Goal: Transaction & Acquisition: Book appointment/travel/reservation

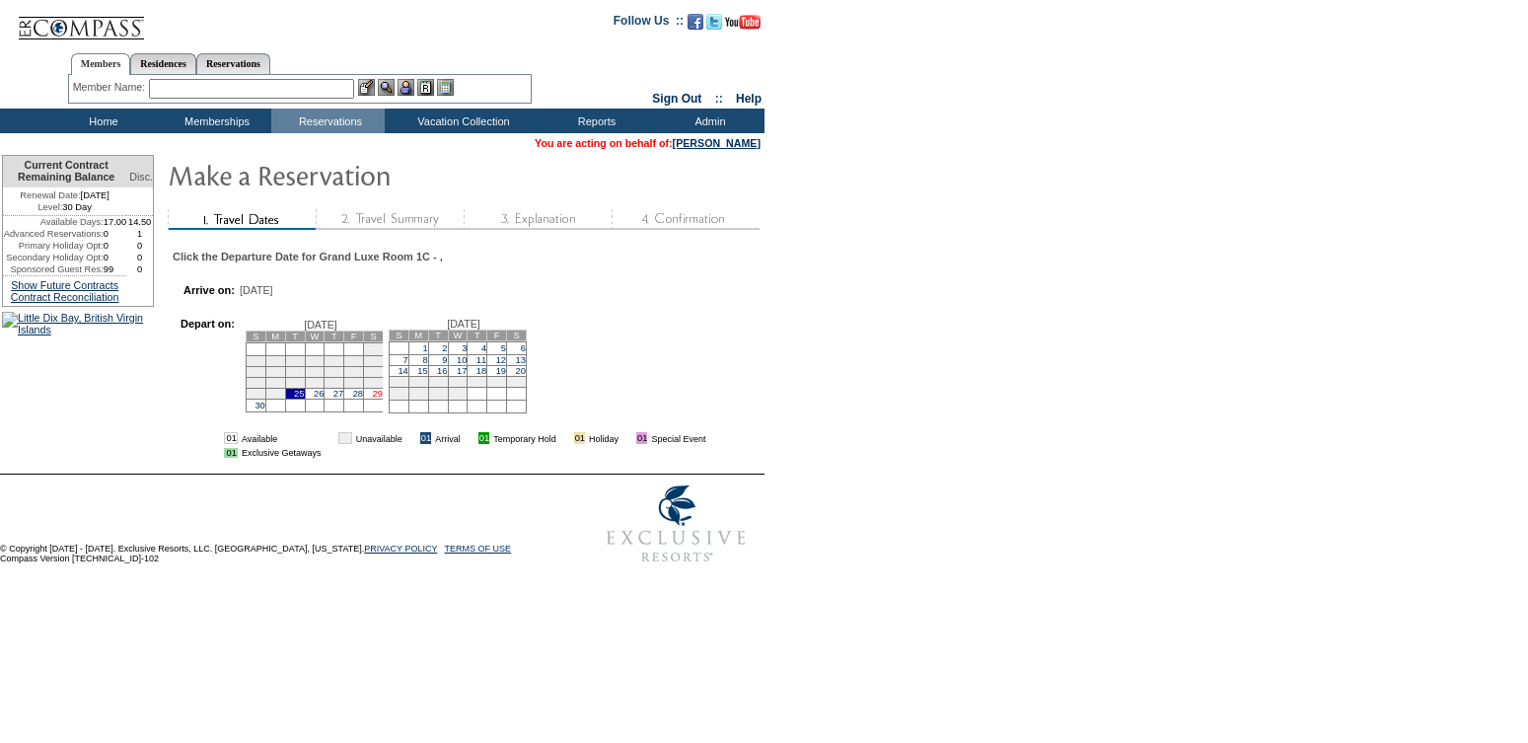
click at [383, 398] on link "29" at bounding box center [378, 394] width 10 height 10
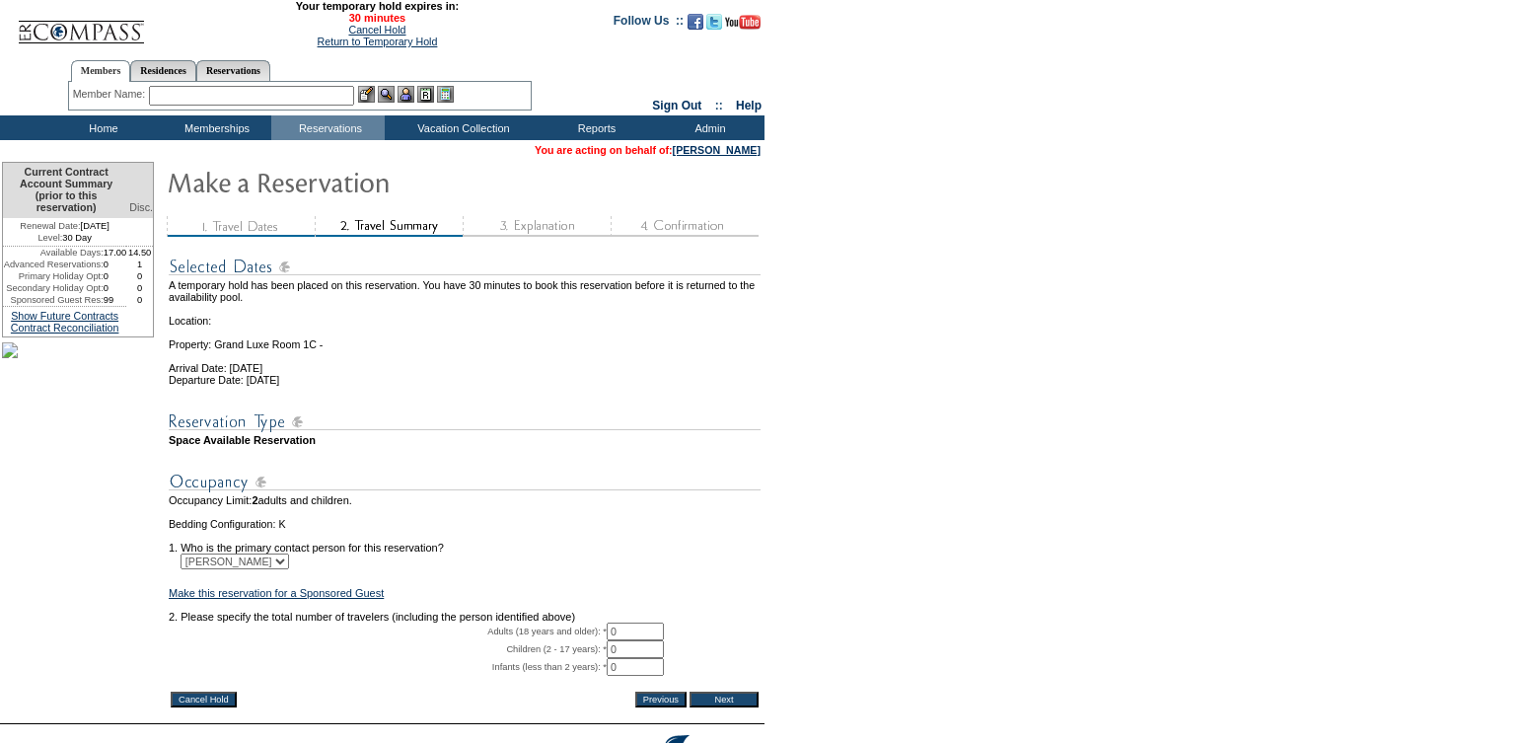
click at [639, 640] on input "0" at bounding box center [635, 631] width 57 height 18
type input "2"
click at [902, 606] on form "29:59 Your temporary hold expires in: 30 minutes Cancel Hold Return to Temporar…" at bounding box center [764, 411] width 1528 height 823
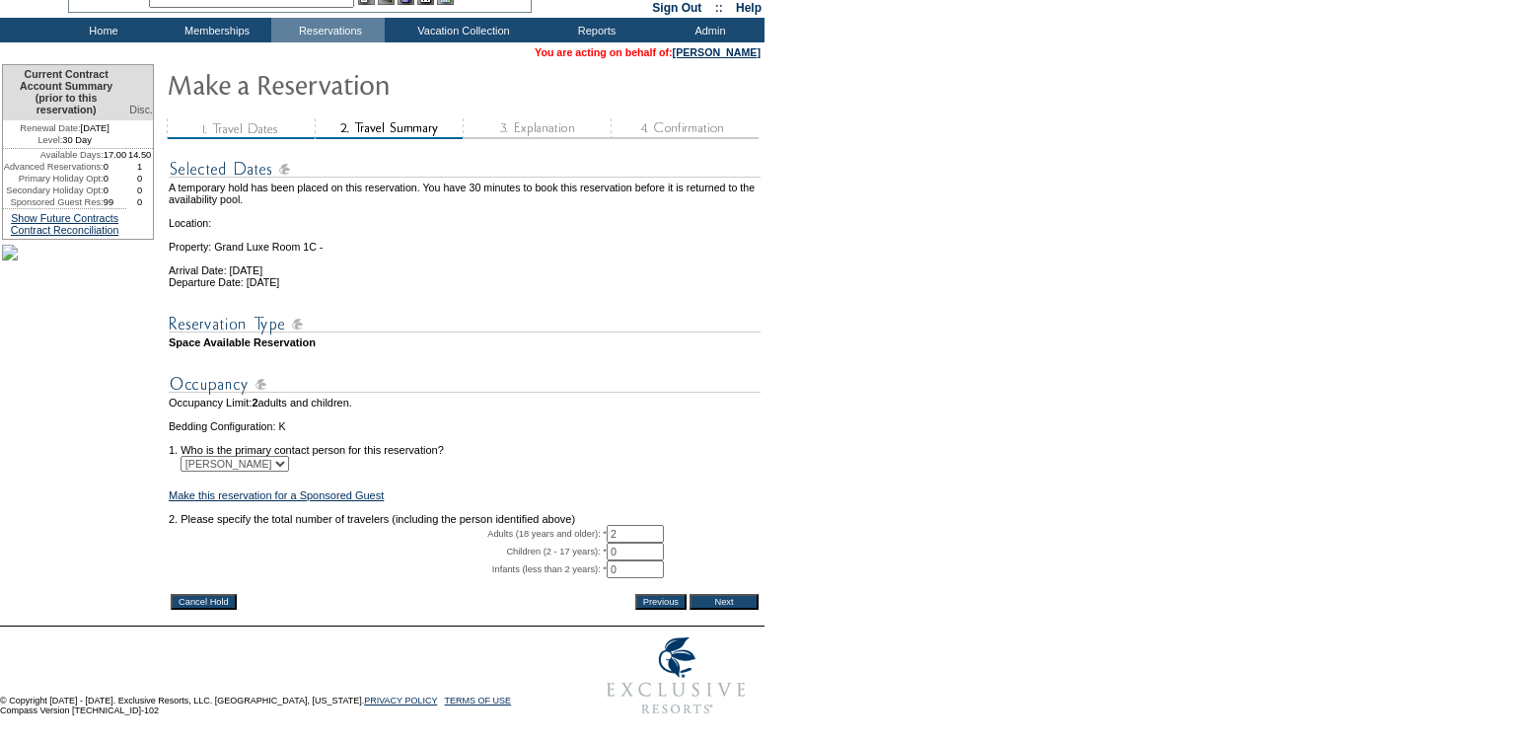
scroll to position [135, 0]
click at [720, 594] on input "Next" at bounding box center [723, 602] width 69 height 16
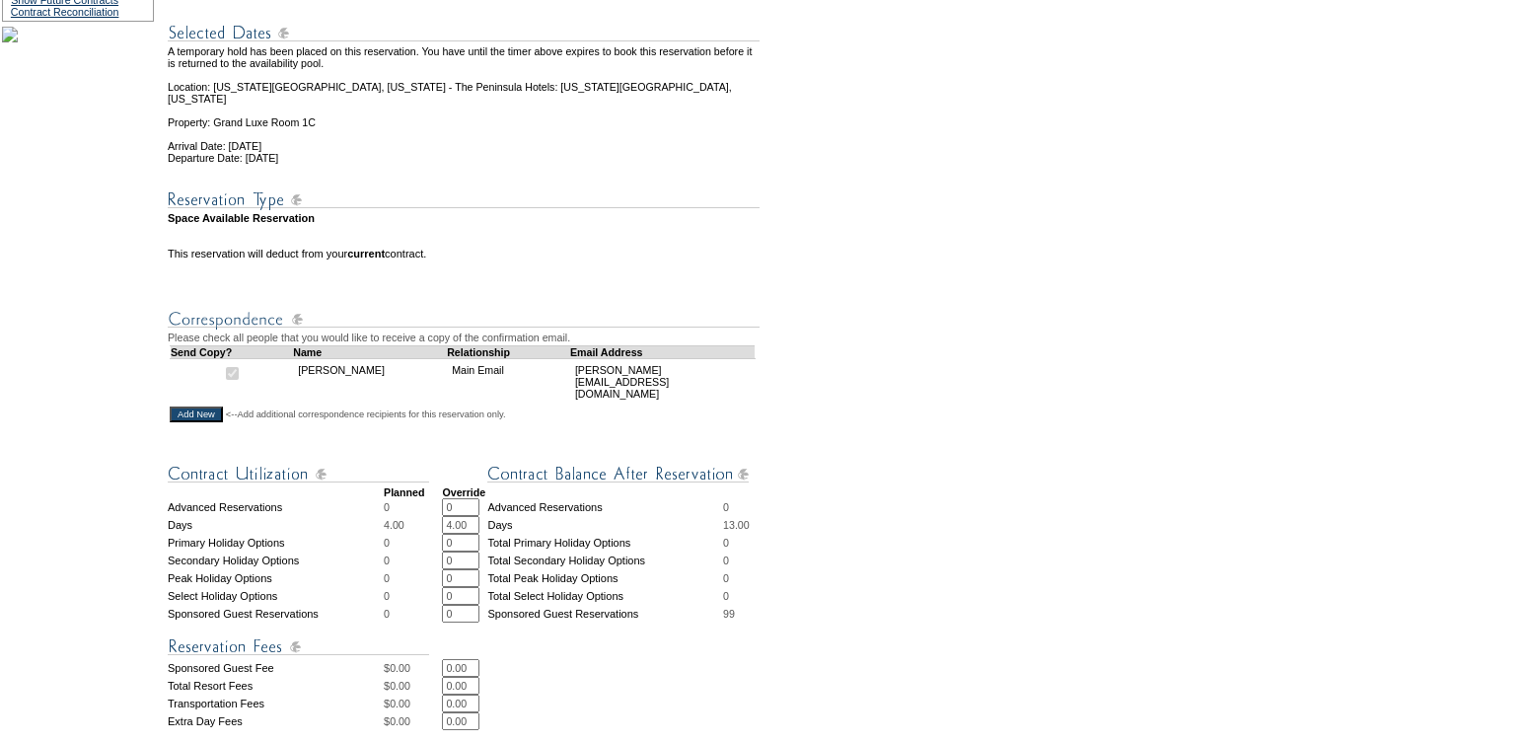
scroll to position [319, 0]
click at [459, 518] on input "4.00" at bounding box center [460, 522] width 37 height 18
type input "3.00"
click at [740, 659] on td "0.00 * *" at bounding box center [602, 665] width 321 height 18
drag, startPoint x: 476, startPoint y: 688, endPoint x: 426, endPoint y: 687, distance: 50.3
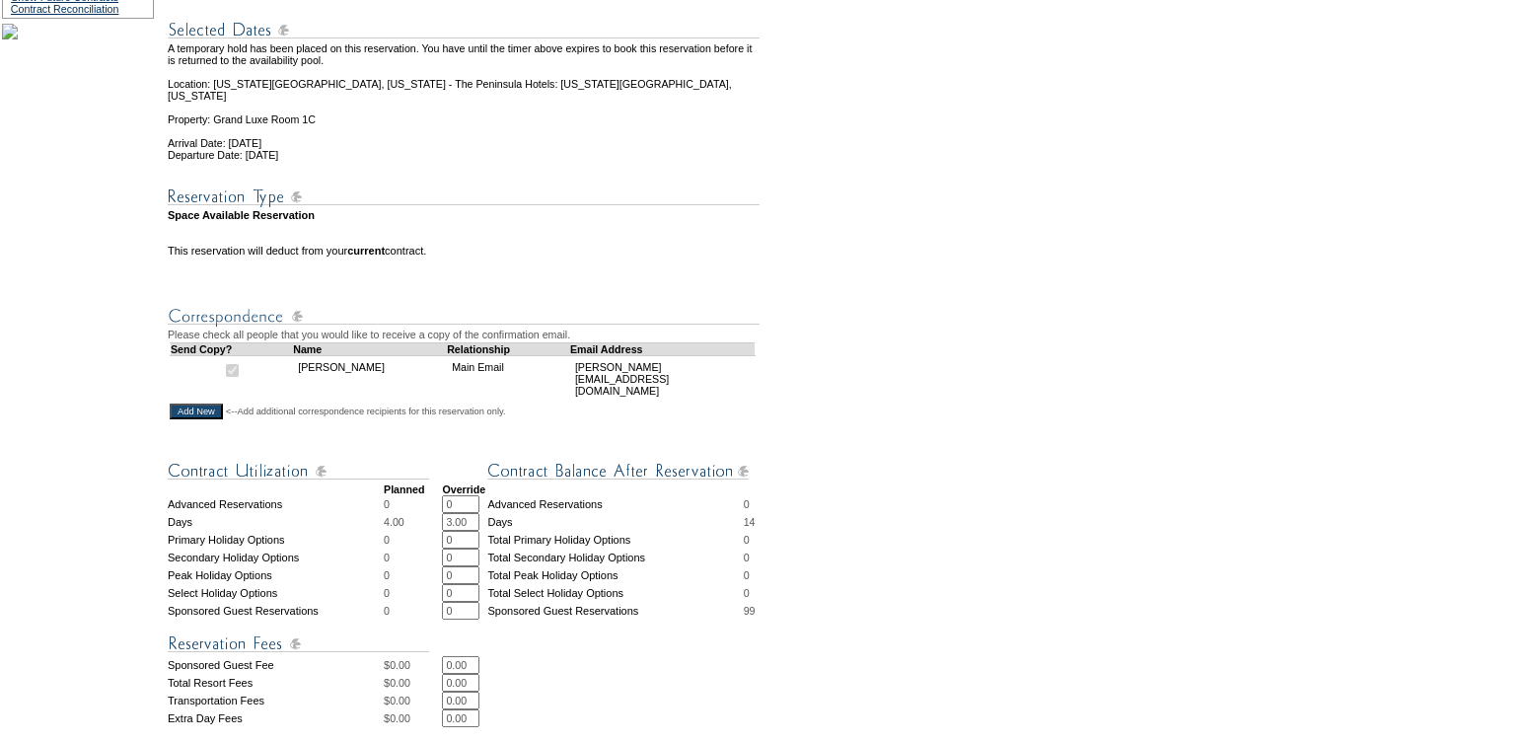
click at [426, 687] on tr "Total Resort Fees $ 0.00 0.00 * *" at bounding box center [465, 683] width 595 height 18
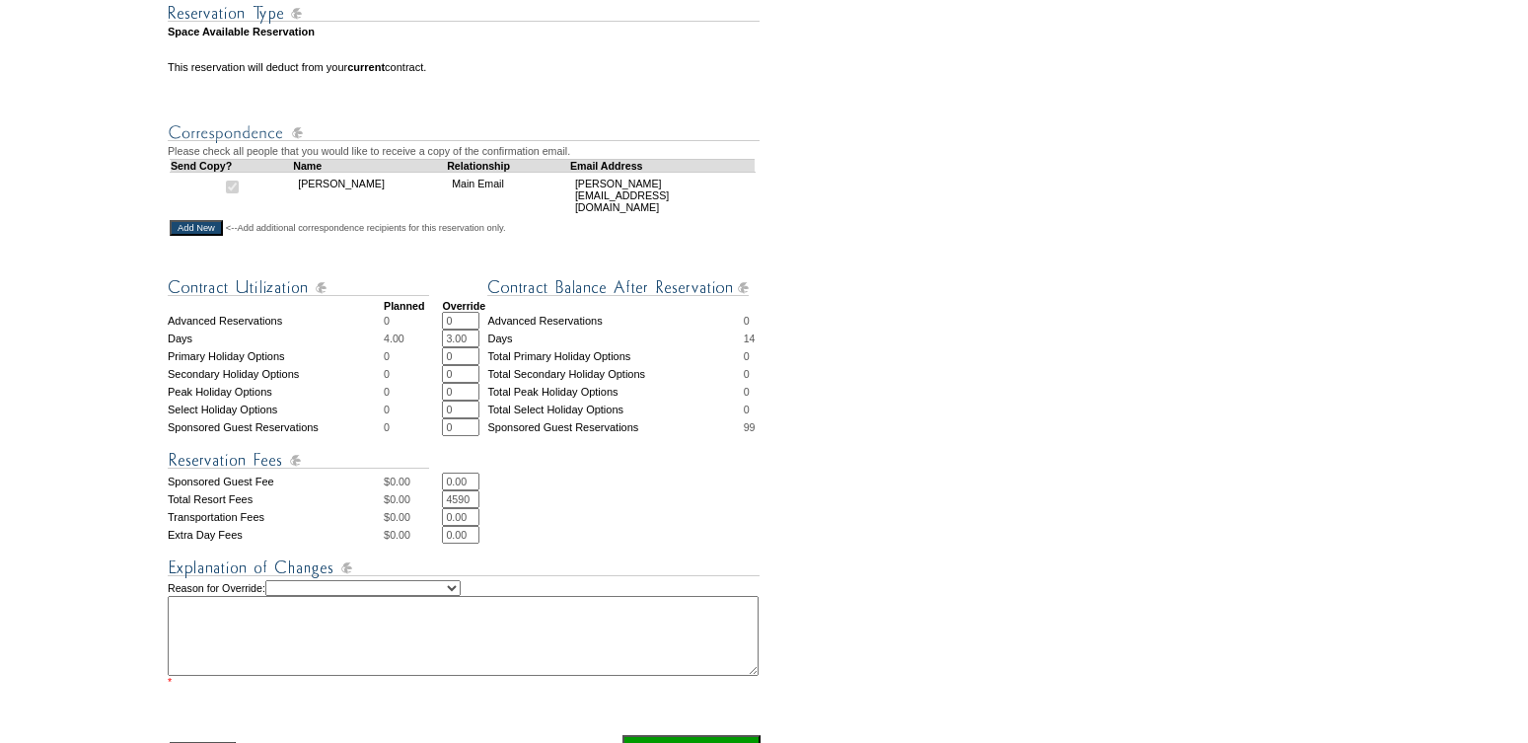
scroll to position [503, 0]
type input "4590"
click at [385, 590] on select "Creating Continuous Stay Days Rebooked After Cancellation Editing Occupant Expe…" at bounding box center [362, 587] width 195 height 16
select select "1035"
click at [272, 629] on textarea at bounding box center [463, 635] width 591 height 80
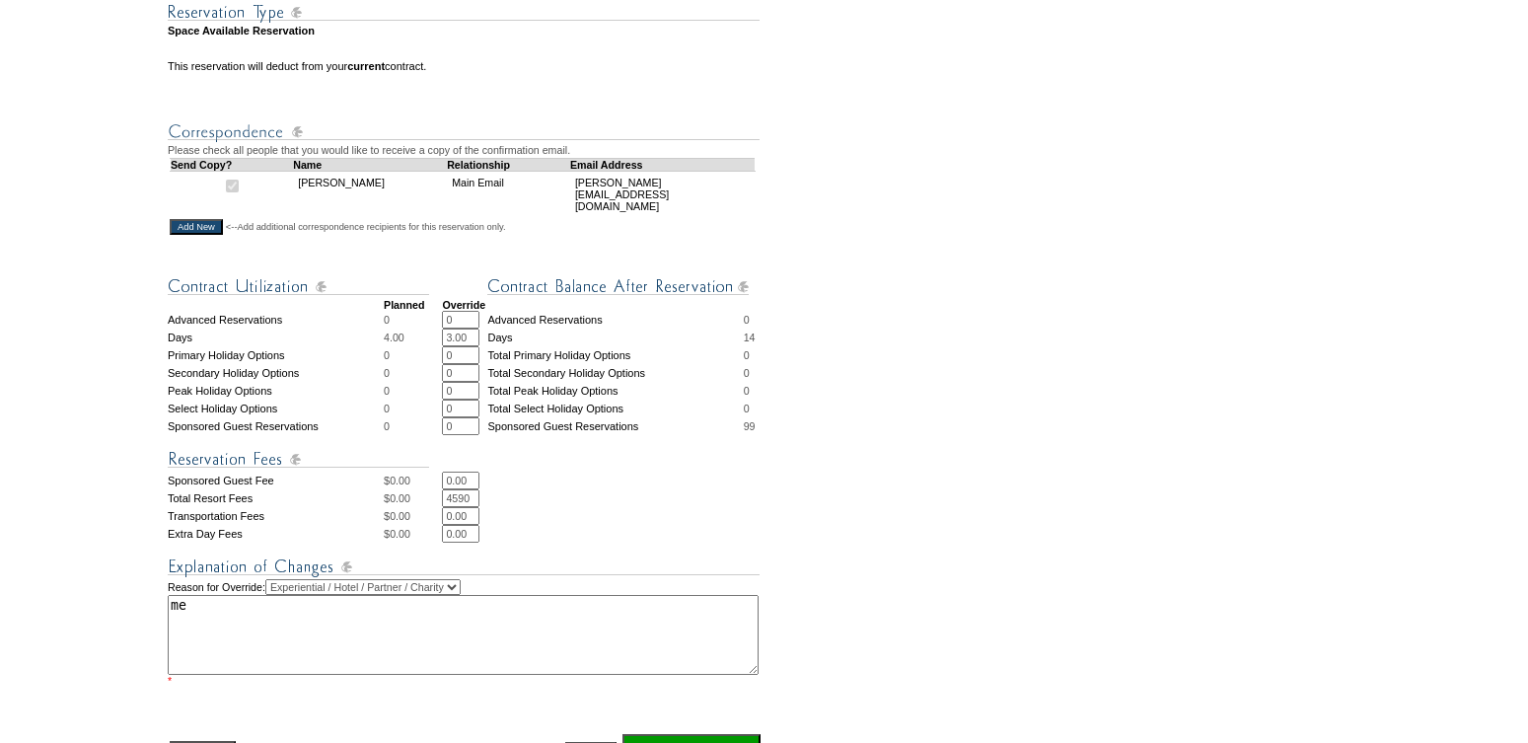
type textarea "m"
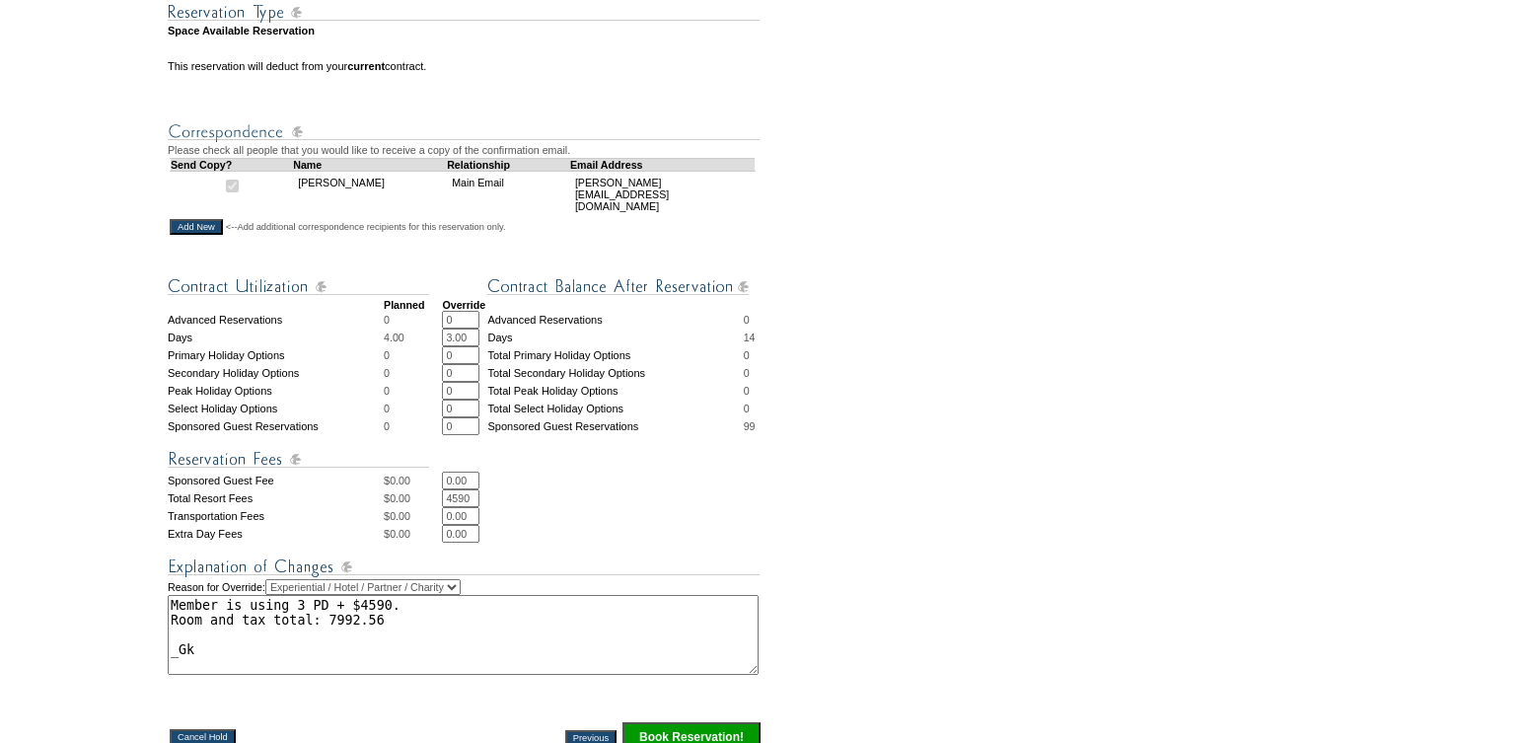
click at [192, 661] on textarea "Member is using 3 PD + $4590. Room and tax total: 7992.56 _Gk" at bounding box center [463, 635] width 591 height 80
click at [190, 657] on textarea "Member is using 3 PD + $4590. Room and tax total: 7992.56 _Gk" at bounding box center [463, 635] width 591 height 80
click at [339, 622] on textarea "Member is using 3 PD + $4590. Room and tax total: 7992.56 -Gk" at bounding box center [463, 635] width 591 height 80
click at [414, 620] on textarea "Member is using 3 PD + $4590. Room and tax total: $7992.56 -Gk" at bounding box center [463, 635] width 591 height 80
paste textarea "14,719.37"
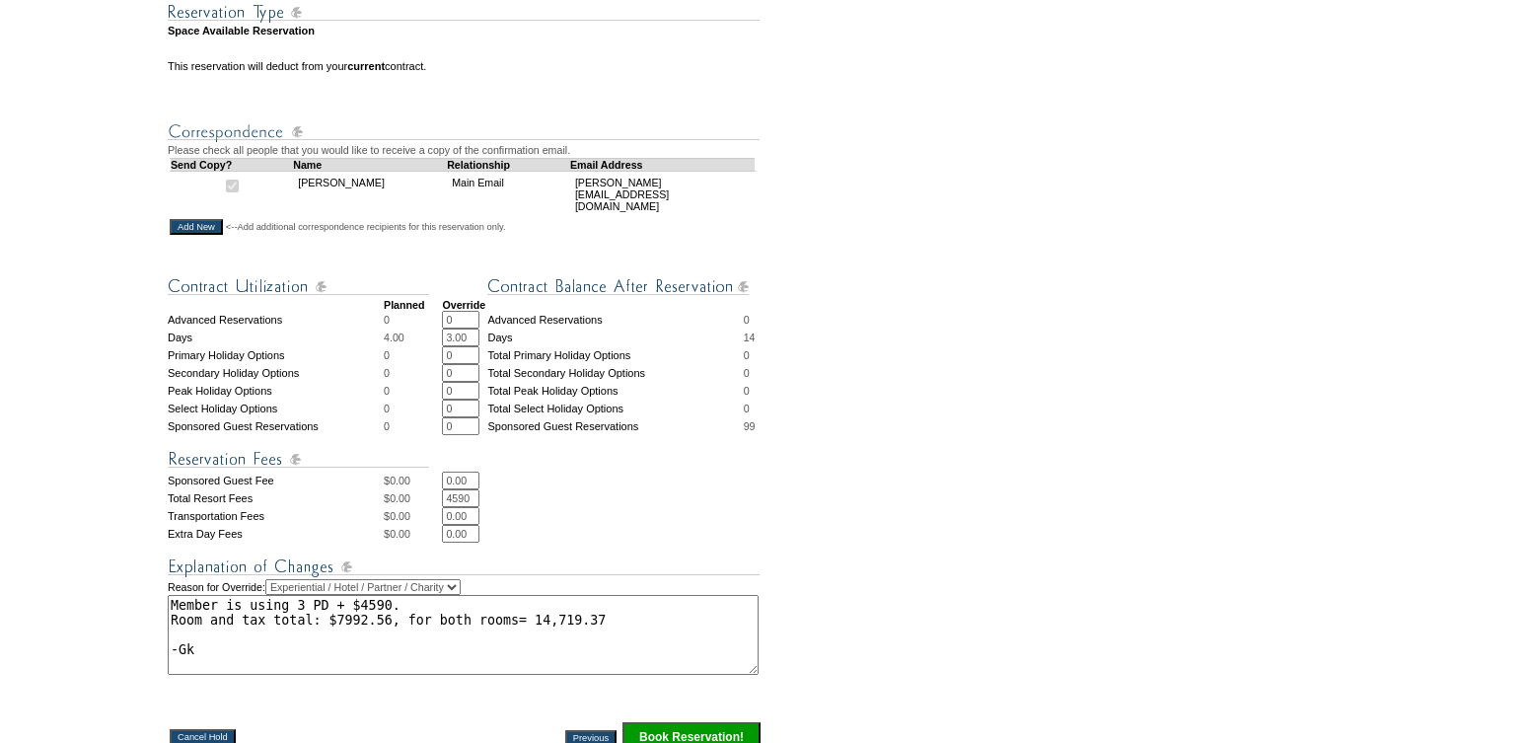
click at [547, 625] on textarea "Member is using 3 PD + $4590. Room and tax total: $7992.56, for both rooms= 14,…" at bounding box center [463, 635] width 591 height 80
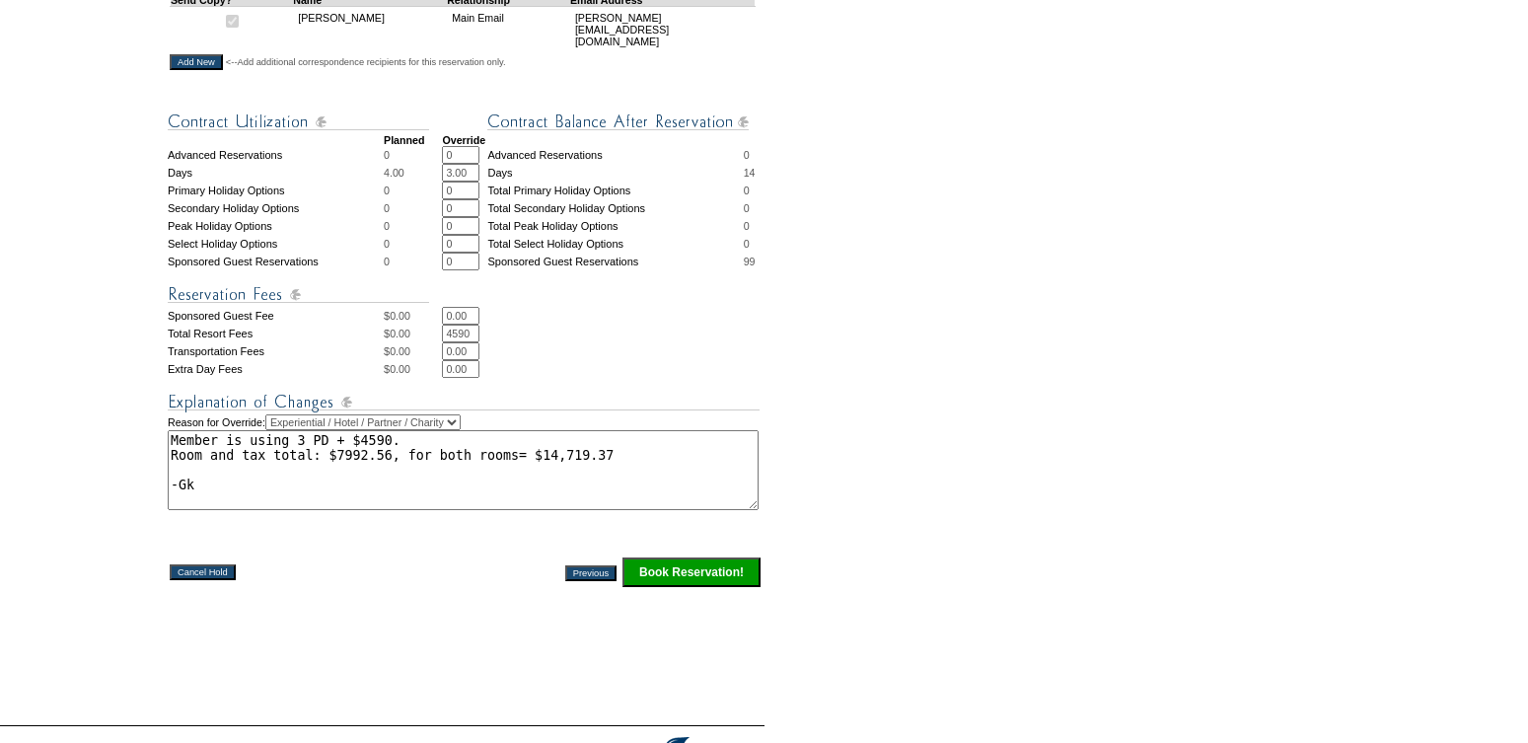
scroll to position [660, 0]
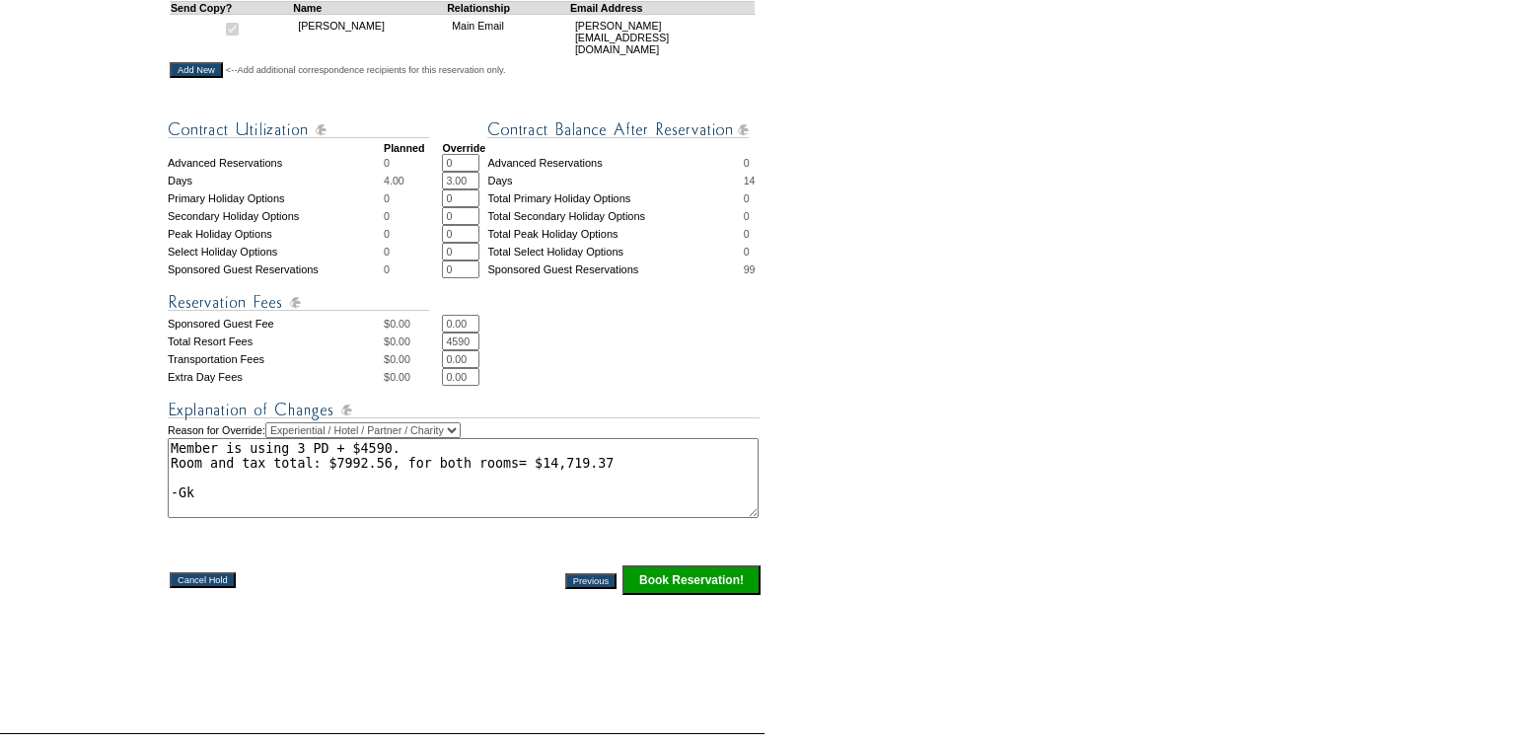
type textarea "Member is using 3 PD + $4590. Room and tax total: $7992.56, for both rooms= $14…"
click at [698, 588] on input "Book Reservation!" at bounding box center [691, 580] width 138 height 30
